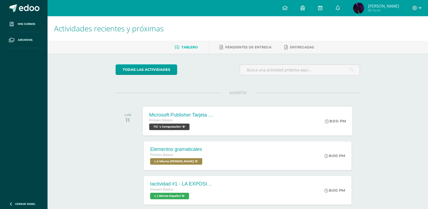
click at [210, 131] on div "Microsoft Publisher Tarjeta de invitación Primero Básico TIC´s Computación 'B'" at bounding box center [182, 120] width 79 height 29
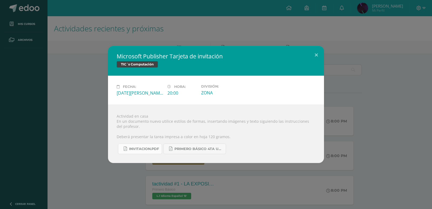
click at [151, 147] on span "INVITACION.pdf" at bounding box center [144, 149] width 30 height 4
click at [391, 148] on div "Microsoft Publisher Tarjeta de invitación TIC´s Computación Fecha: [DATE][PERSO…" at bounding box center [216, 104] width 428 height 117
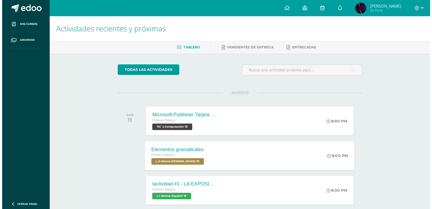
scroll to position [108, 0]
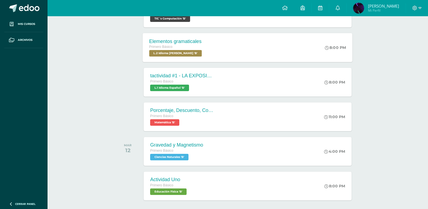
click at [190, 51] on span "L.2 Idioma [PERSON_NAME] 'B'" at bounding box center [175, 53] width 53 height 6
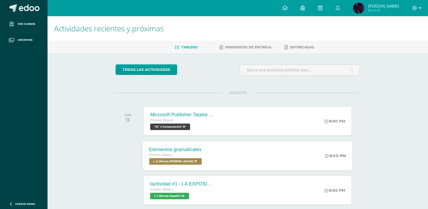
scroll to position [27, 0]
